Goal: Task Accomplishment & Management: Manage account settings

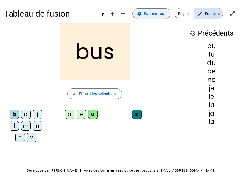
click at [157, 12] on span "Paramètres" at bounding box center [154, 14] width 20 height 6
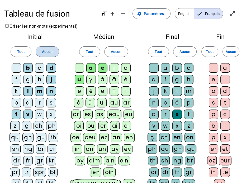
click at [52, 50] on span at bounding box center [47, 51] width 23 height 13
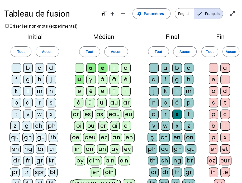
drag, startPoint x: 115, startPoint y: 48, endPoint x: 131, endPoint y: 48, distance: 16.1
click at [115, 49] on span "Aucun" at bounding box center [116, 52] width 11 height 6
drag, startPoint x: 181, startPoint y: 50, endPoint x: 186, endPoint y: 50, distance: 4.7
click at [182, 50] on span "Aucun" at bounding box center [184, 52] width 11 height 6
click at [233, 50] on span "Aucun" at bounding box center [230, 52] width 11 height 6
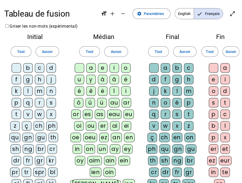
scroll to position [26, 0]
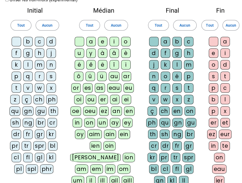
click at [17, 158] on div "cl" at bounding box center [16, 157] width 9 height 9
click at [30, 63] on div "l" at bounding box center [27, 64] width 9 height 9
click at [54, 42] on div "d" at bounding box center [50, 41] width 9 height 9
click at [37, 43] on div "c" at bounding box center [39, 41] width 9 height 9
click at [16, 78] on div "p" at bounding box center [16, 76] width 9 height 9
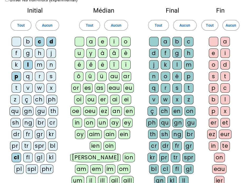
click at [49, 78] on div "s" at bounding box center [50, 76] width 9 height 9
click at [42, 64] on div "m" at bounding box center [39, 64] width 9 height 9
click at [89, 42] on div "a" at bounding box center [90, 41] width 9 height 9
click at [79, 55] on div "u" at bounding box center [79, 53] width 9 height 9
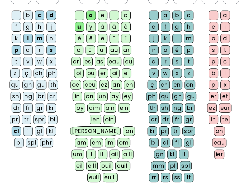
click at [190, 38] on div "m" at bounding box center [188, 38] width 9 height 9
click at [157, 50] on div "n" at bounding box center [153, 49] width 9 height 9
click at [176, 26] on div "g" at bounding box center [176, 26] width 9 height 9
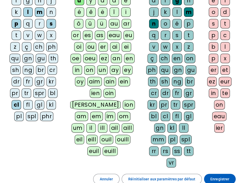
scroll to position [122, 0]
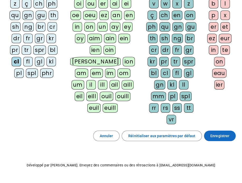
click at [223, 133] on span "Enregistrer" at bounding box center [219, 136] width 19 height 6
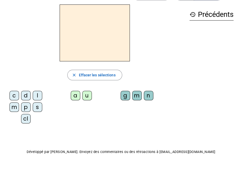
scroll to position [18, 0]
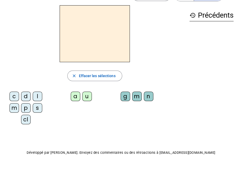
drag, startPoint x: 26, startPoint y: 118, endPoint x: 39, endPoint y: 112, distance: 14.3
click at [31, 117] on letter-bubble "cl" at bounding box center [27, 121] width 12 height 12
click at [74, 95] on div "a" at bounding box center [75, 96] width 9 height 9
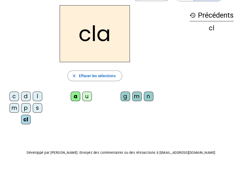
click at [136, 94] on div "m" at bounding box center [136, 96] width 9 height 9
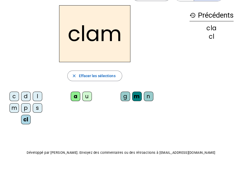
scroll to position [0, 0]
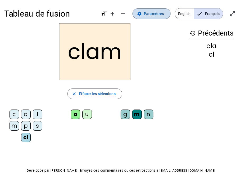
click at [162, 13] on span "Paramètres" at bounding box center [154, 14] width 20 height 6
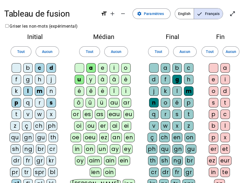
click at [213, 79] on div "e" at bounding box center [213, 79] width 9 height 9
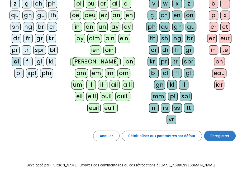
click at [225, 133] on span "Enregistrer" at bounding box center [219, 136] width 19 height 6
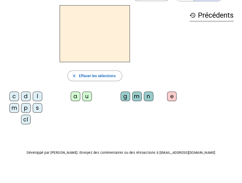
click at [24, 119] on div "cl" at bounding box center [25, 119] width 9 height 9
click at [77, 94] on div "a" at bounding box center [75, 96] width 9 height 9
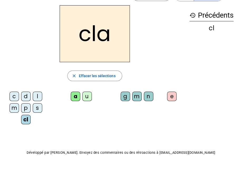
click at [136, 94] on div "m" at bounding box center [136, 96] width 9 height 9
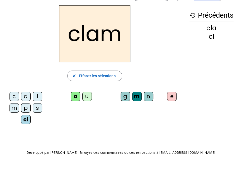
click at [173, 94] on div "e" at bounding box center [171, 96] width 9 height 9
